Goal: Book appointment/travel/reservation

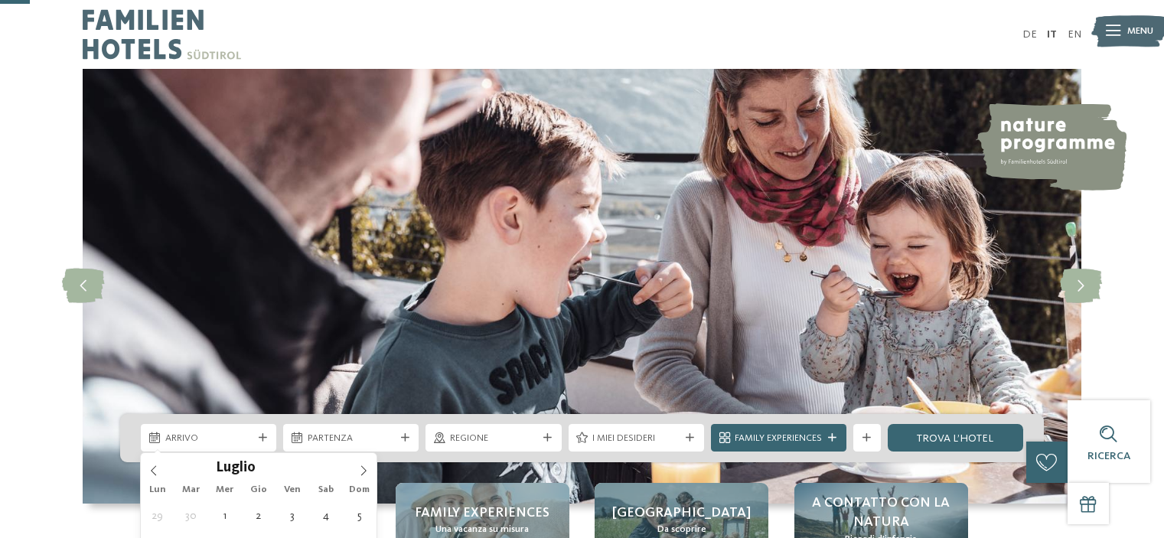
scroll to position [153, 0]
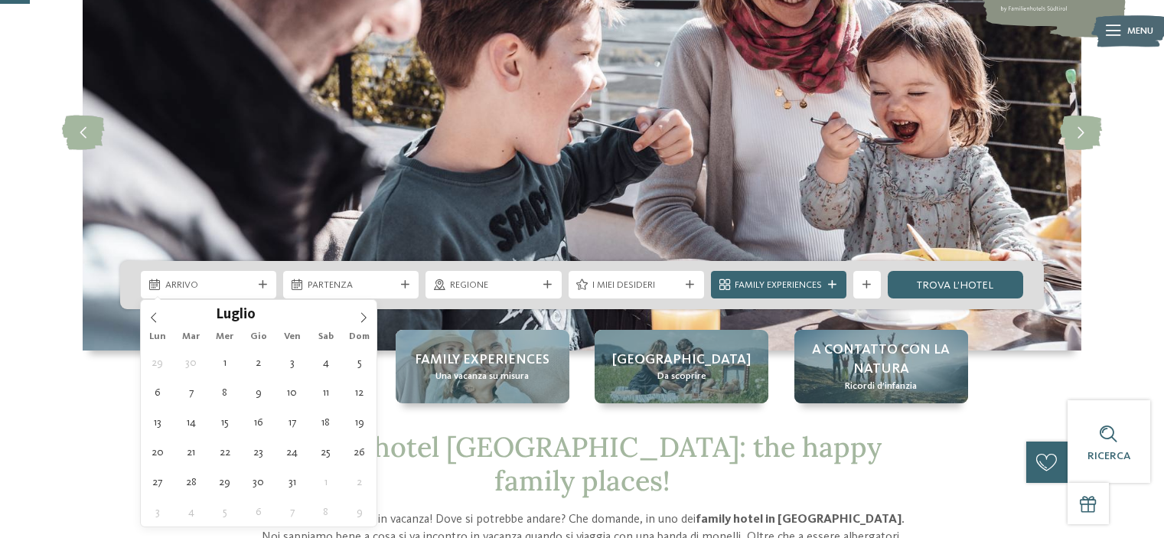
click at [364, 320] on icon at bounding box center [363, 317] width 11 height 11
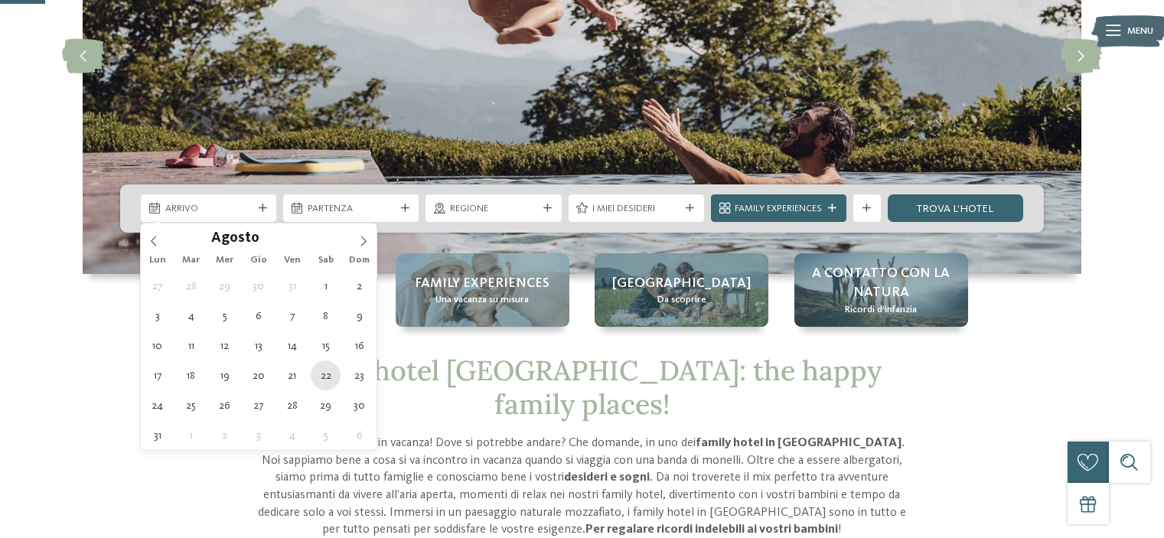
type div "[DATE]"
type input "****"
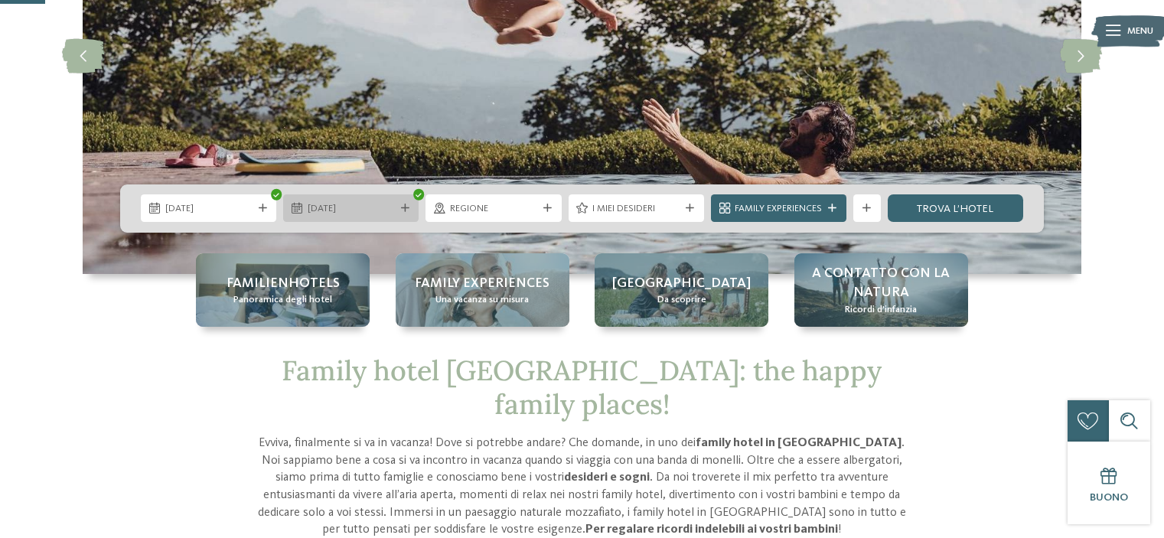
click at [357, 209] on span "30.08.2026" at bounding box center [351, 209] width 87 height 14
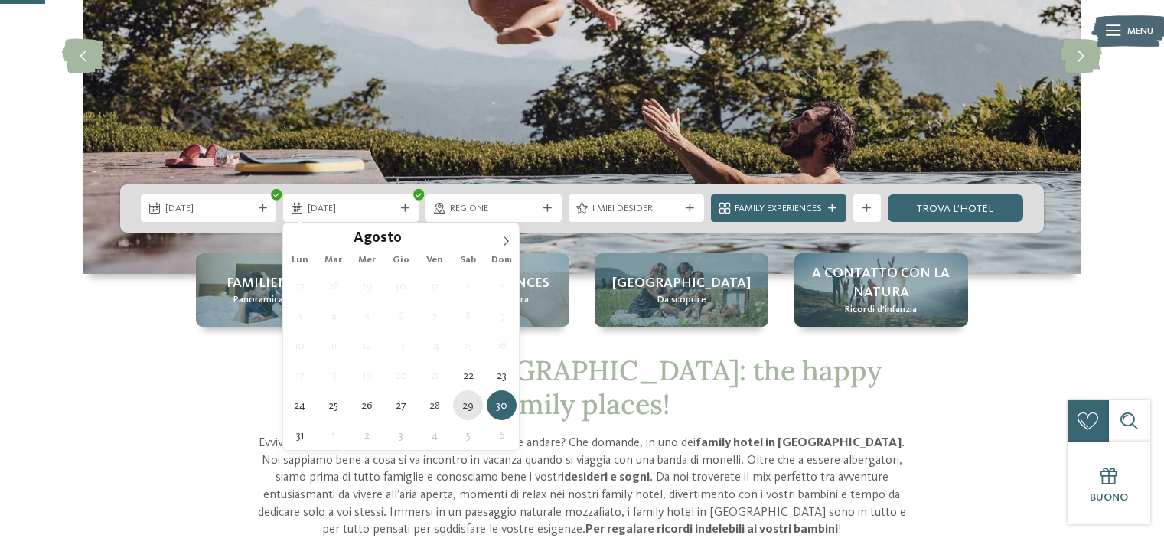
type div "[DATE]"
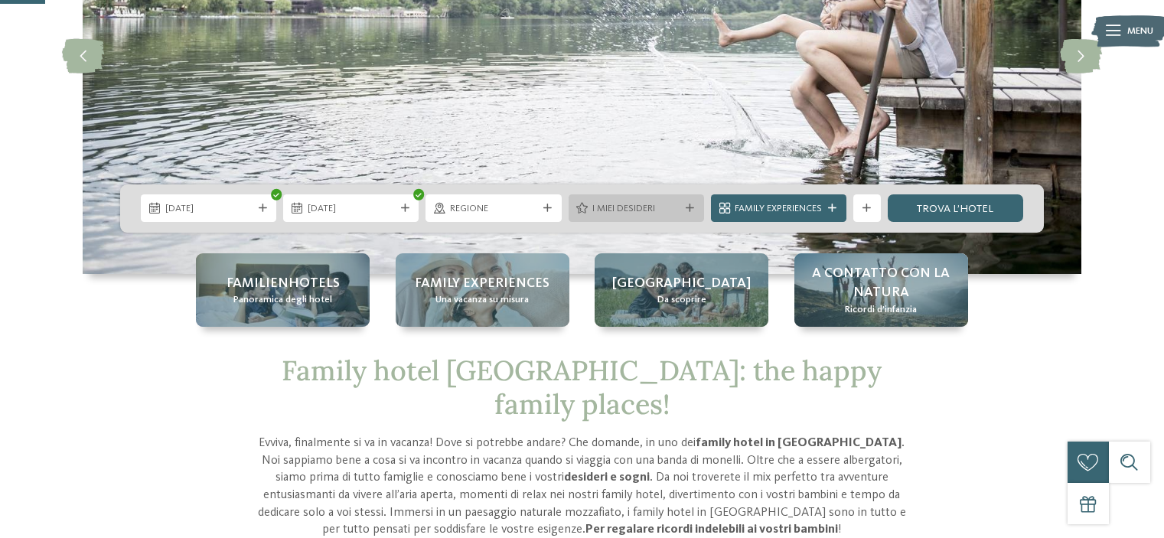
click at [670, 214] on span "I miei desideri" at bounding box center [635, 209] width 87 height 14
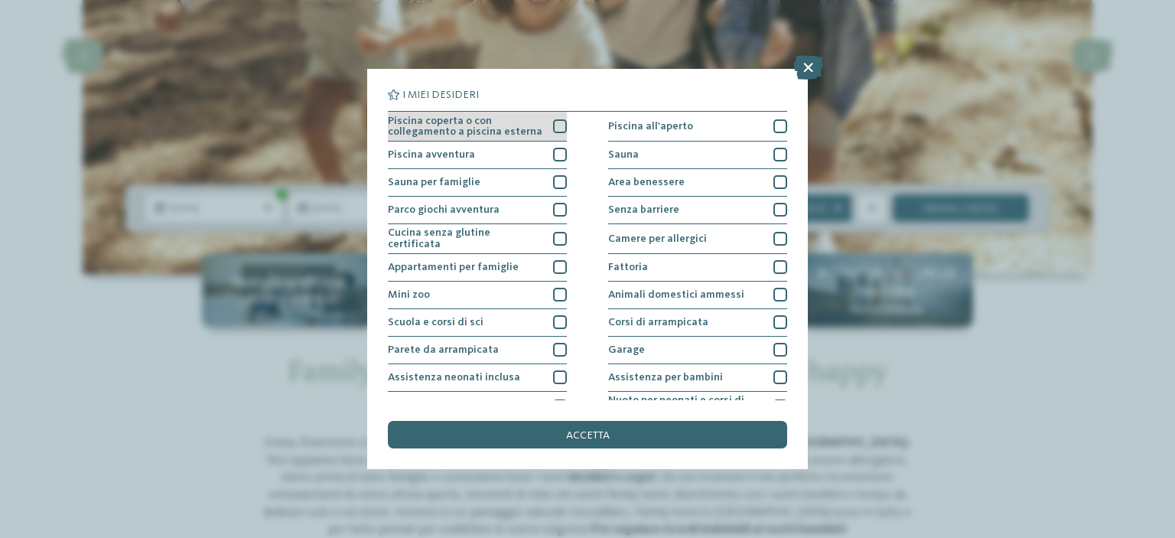
click at [545, 130] on div "Piscina coperta o con collegamento a piscina esterna" at bounding box center [477, 127] width 179 height 30
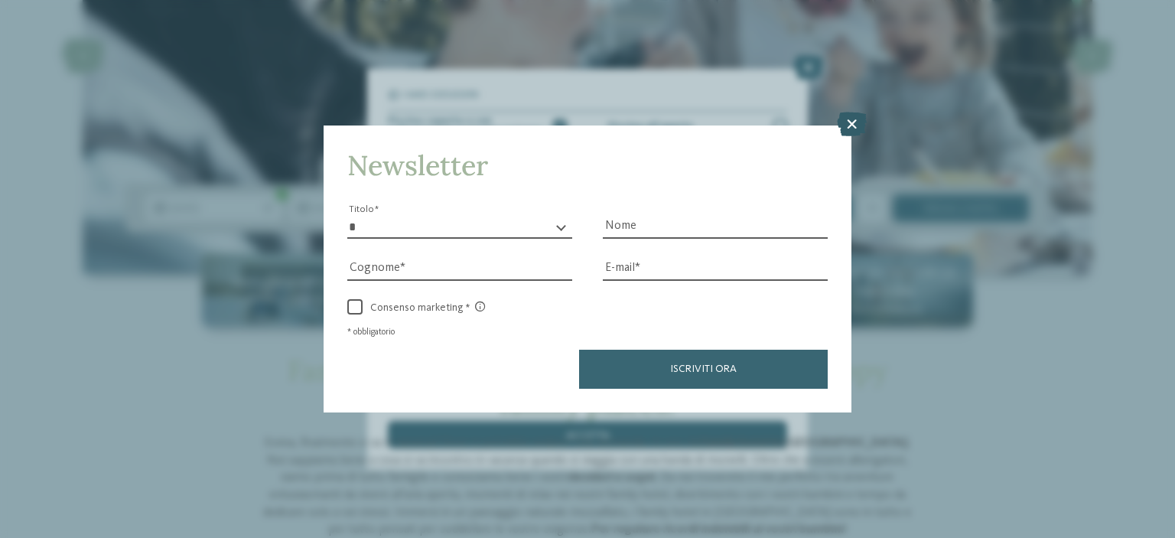
click at [849, 130] on icon at bounding box center [852, 124] width 30 height 24
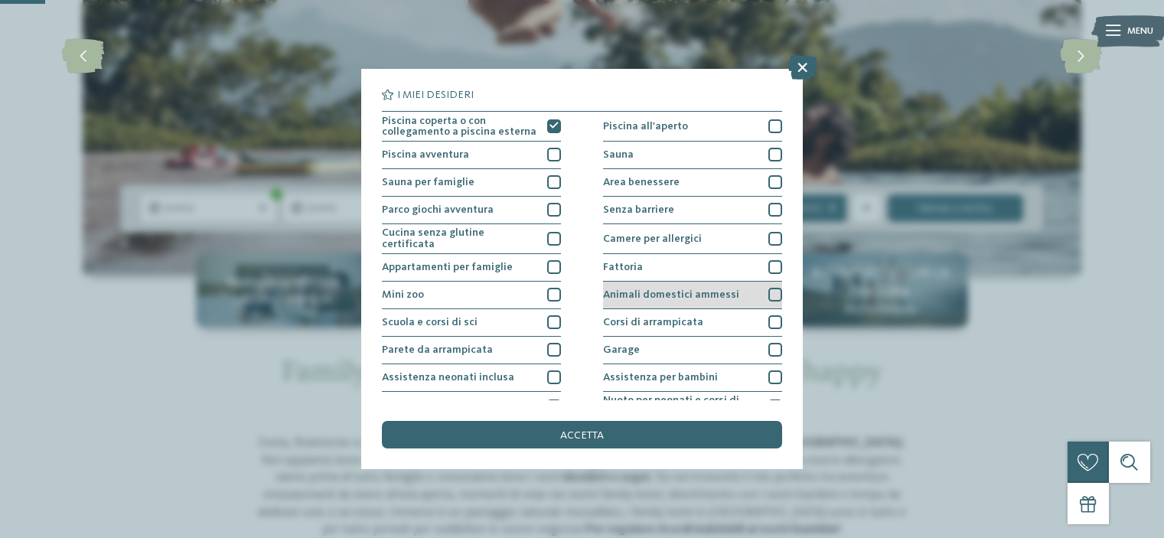
click at [758, 296] on div "Animali domestici ammessi" at bounding box center [692, 296] width 179 height 28
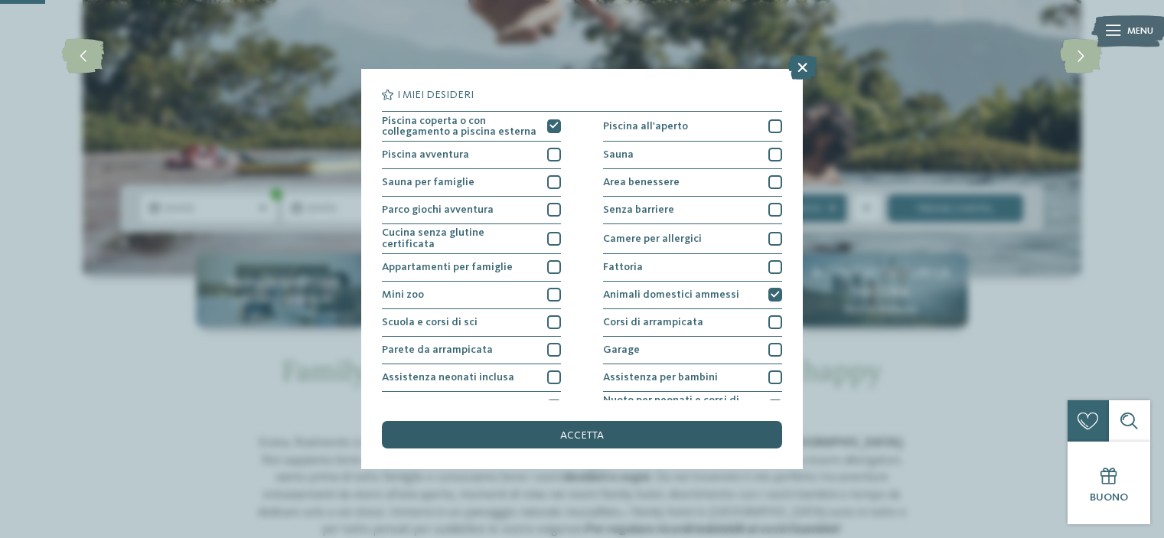
click at [646, 438] on div "accetta" at bounding box center [581, 435] width 399 height 28
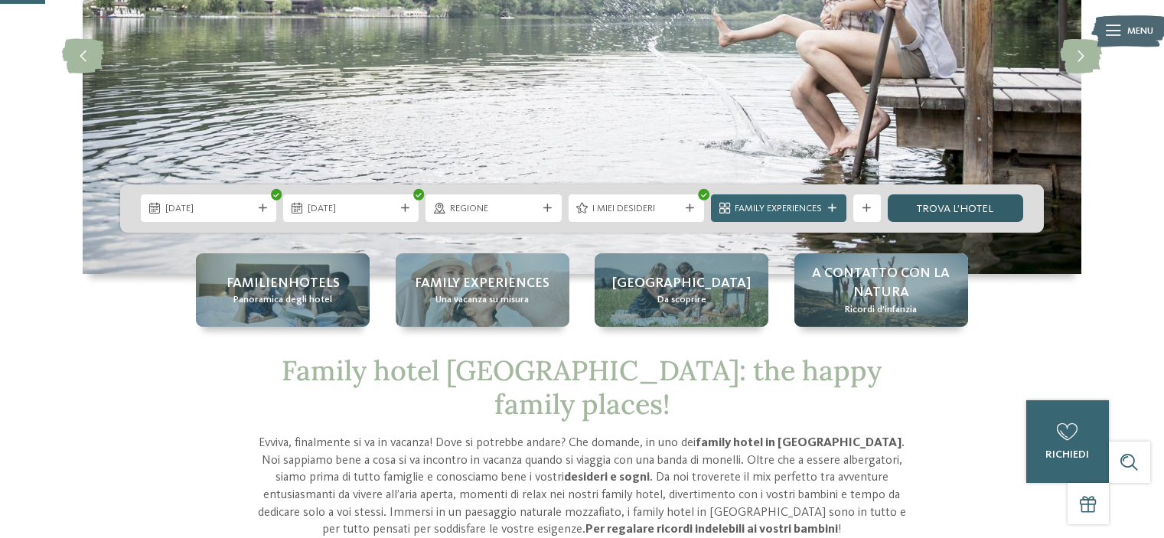
click at [974, 211] on link "trova l’hotel" at bounding box center [954, 208] width 135 height 28
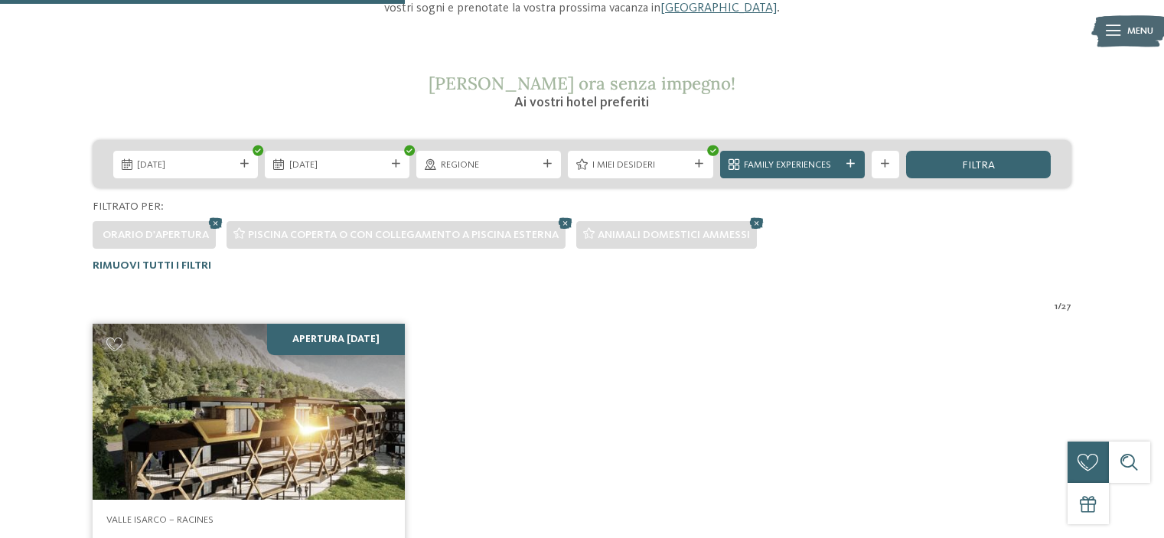
scroll to position [520, 0]
